Goal: Find specific page/section: Find specific page/section

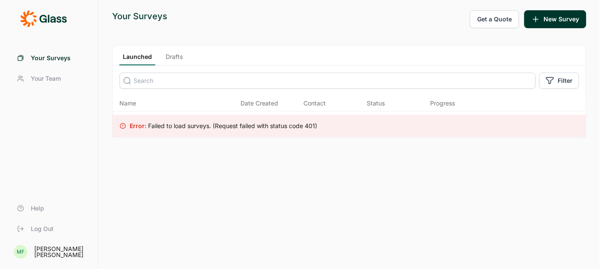
click at [177, 56] on link "Drafts" at bounding box center [174, 59] width 24 height 13
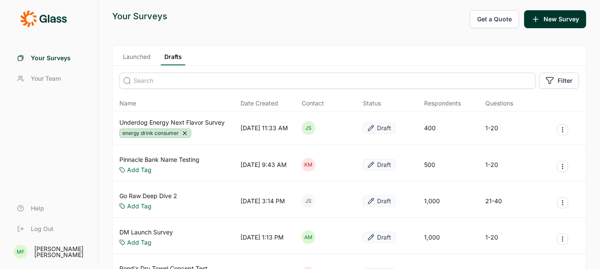
click at [171, 83] on input at bounding box center [327, 81] width 416 height 16
click at [139, 57] on link "Launched" at bounding box center [136, 59] width 35 height 13
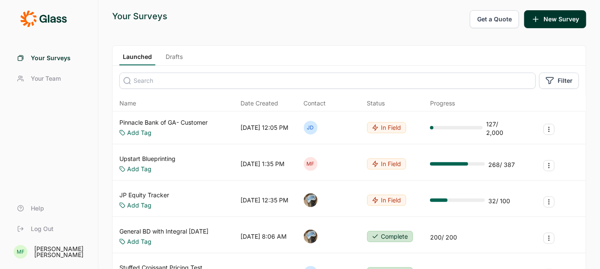
click at [144, 81] on input at bounding box center [327, 81] width 416 height 16
click at [152, 13] on div "Your Surveys" at bounding box center [139, 16] width 55 height 12
click at [60, 57] on span "Your Surveys" at bounding box center [51, 58] width 40 height 9
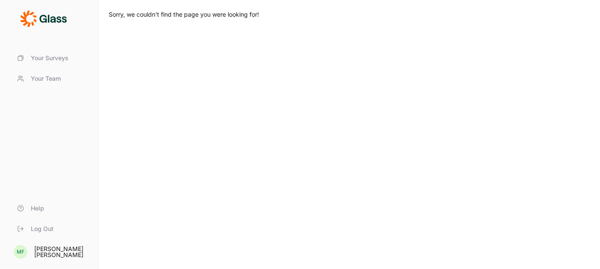
click at [44, 230] on span "Log Out" at bounding box center [42, 229] width 23 height 9
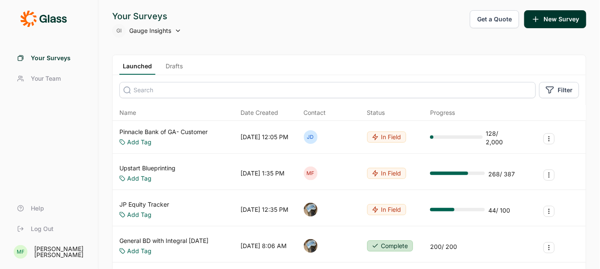
click at [177, 33] on icon at bounding box center [177, 30] width 7 height 7
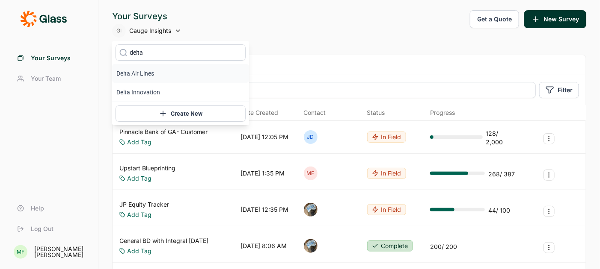
type input "delta"
click at [155, 73] on li "Delta Air Lines" at bounding box center [180, 73] width 137 height 19
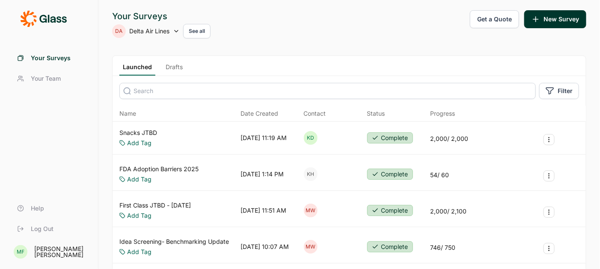
click at [179, 33] on icon at bounding box center [176, 31] width 7 height 7
type input "upstart"
click at [133, 76] on li "Upstart" at bounding box center [180, 74] width 137 height 19
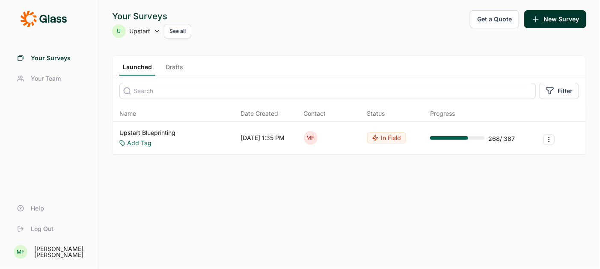
click at [158, 132] on link "Upstart Blueprinting" at bounding box center [147, 133] width 56 height 9
